Goal: Task Accomplishment & Management: Use online tool/utility

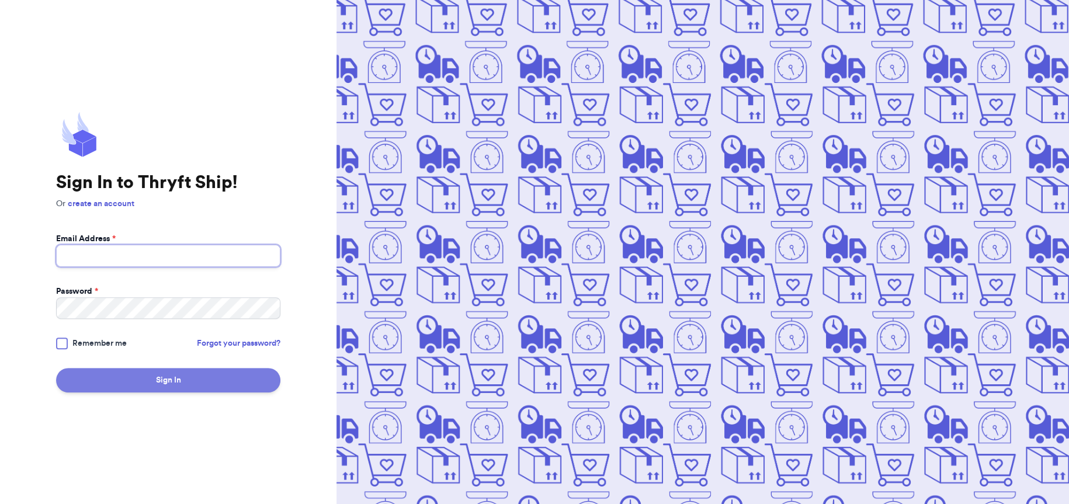
type input "[EMAIL_ADDRESS][DOMAIN_NAME]"
click at [196, 382] on button "Sign In" at bounding box center [168, 380] width 224 height 25
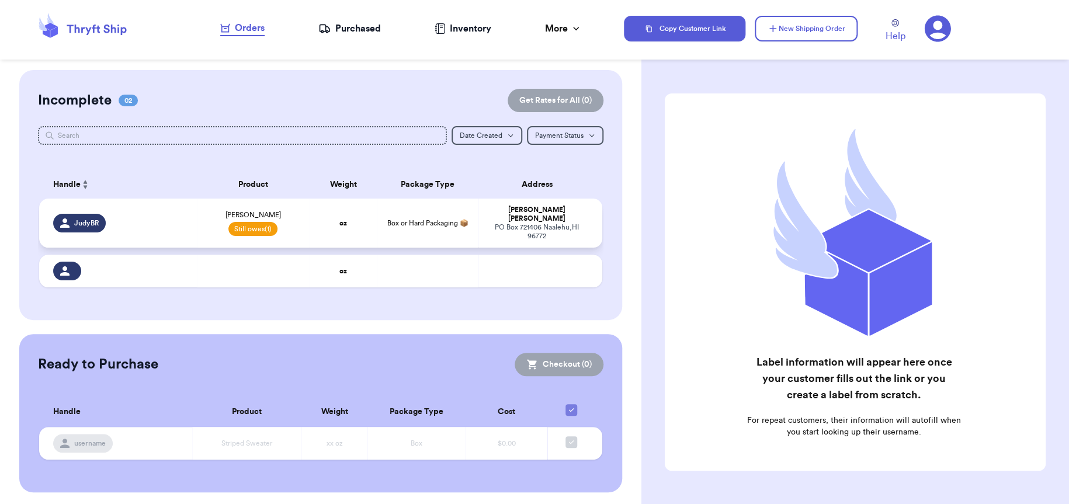
click at [145, 219] on div "JudyBR" at bounding box center [121, 223] width 137 height 19
select select "unpaid"
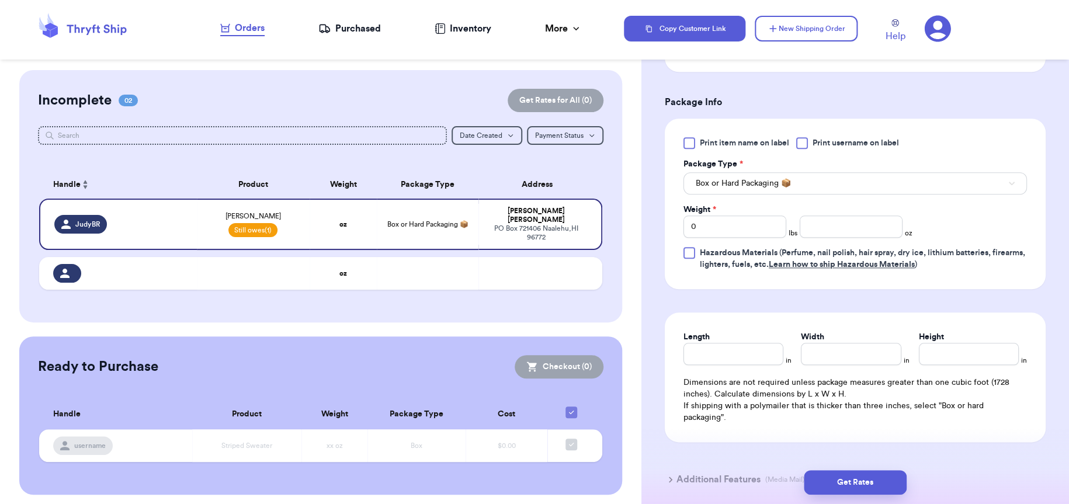
scroll to position [467, 0]
click at [715, 224] on input "0" at bounding box center [735, 226] width 103 height 22
drag, startPoint x: 723, startPoint y: 230, endPoint x: 552, endPoint y: 237, distance: 171.3
click at [552, 236] on div "Customer Link New Order Incomplete 02 Get Rates for All ( 0 ) Get Rates for All…" at bounding box center [534, 252] width 1069 height 504
type input "2"
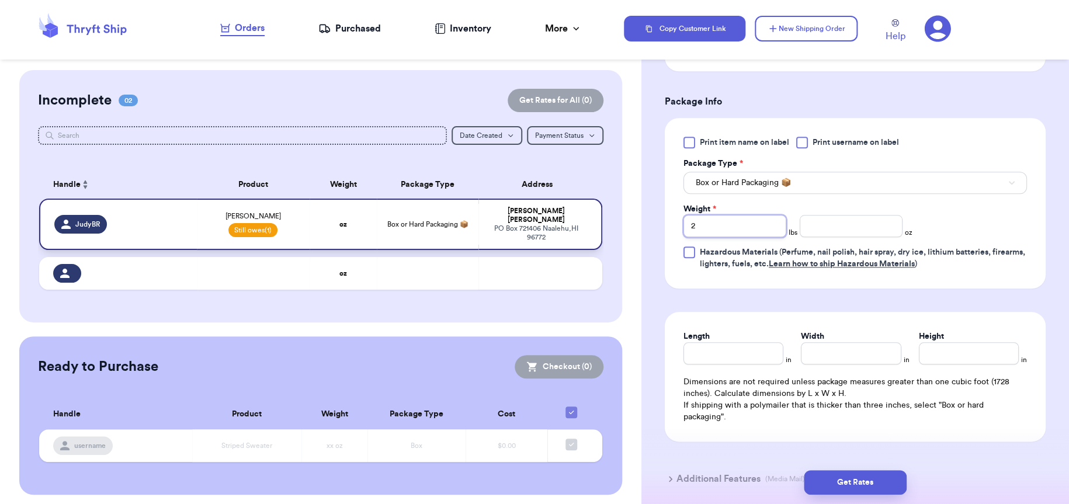
type input "2.2"
click at [1000, 269] on div "Print item name on label Print username on label Package Type * Box or Hard Pac…" at bounding box center [855, 203] width 381 height 171
click at [723, 219] on input "2.2" at bounding box center [735, 226] width 103 height 22
type input "2"
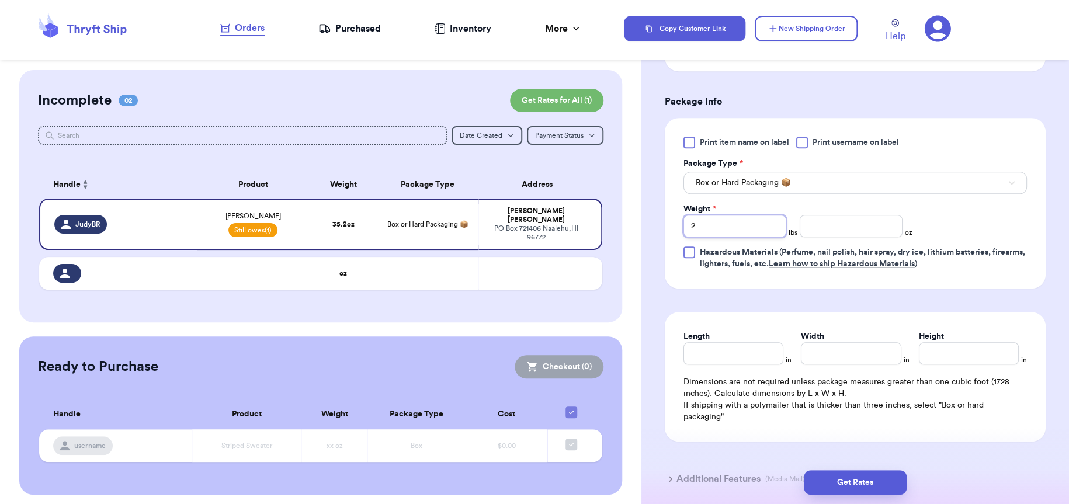
type input "2.3"
click at [814, 298] on form "Shipping Information Delete Label Customer Info Instagram Handle: JudyBR Name: …" at bounding box center [855, 64] width 381 height 876
click at [729, 363] on input "Length" at bounding box center [734, 353] width 100 height 22
type input "1"
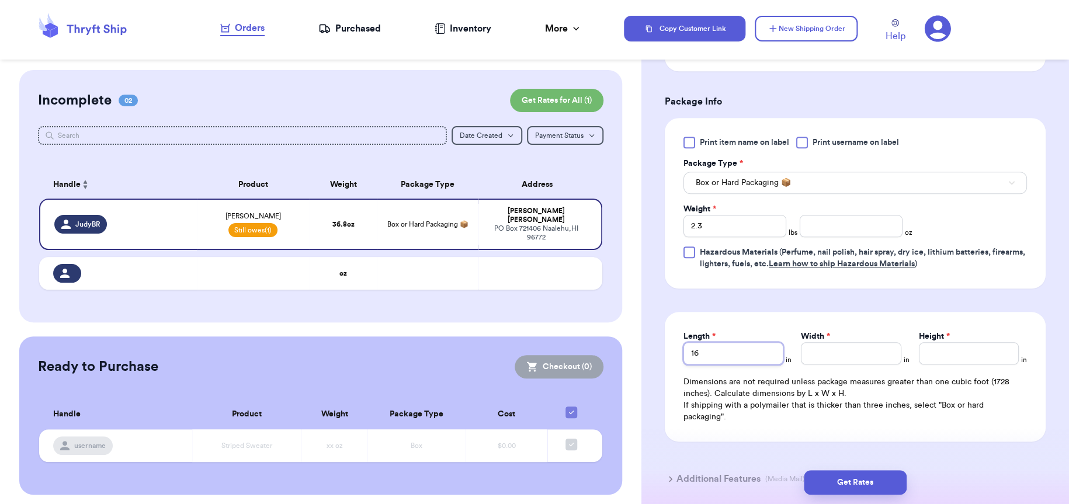
type input "16"
type input "1"
type input "16"
type input "7"
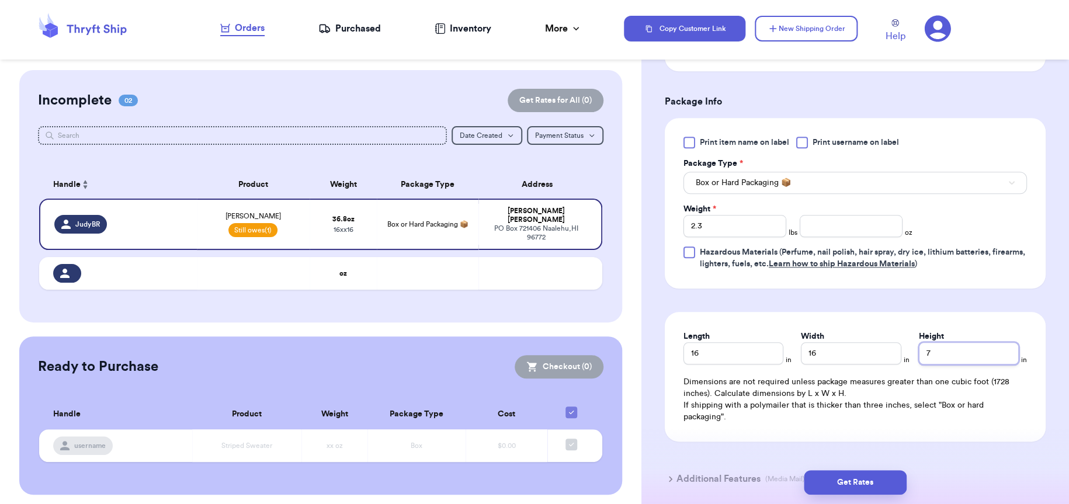
type input "7"
click at [944, 443] on form "Shipping Information Delete Label Customer Info Instagram Handle: JudyBR Name: …" at bounding box center [855, 64] width 381 height 876
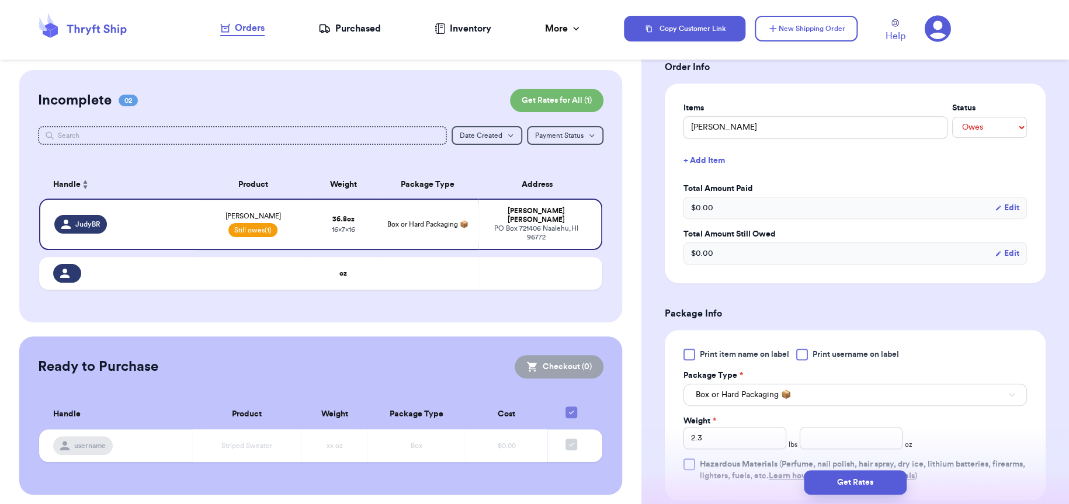
scroll to position [255, 0]
click at [837, 483] on button "Get Rates" at bounding box center [855, 482] width 103 height 25
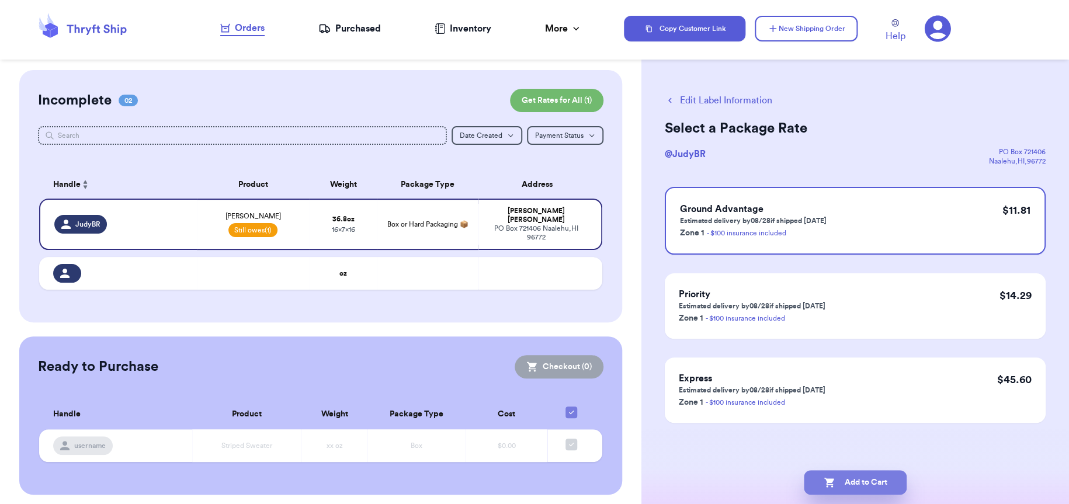
click at [849, 485] on button "Add to Cart" at bounding box center [855, 482] width 103 height 25
checkbox input "true"
